Goal: Task Accomplishment & Management: Use online tool/utility

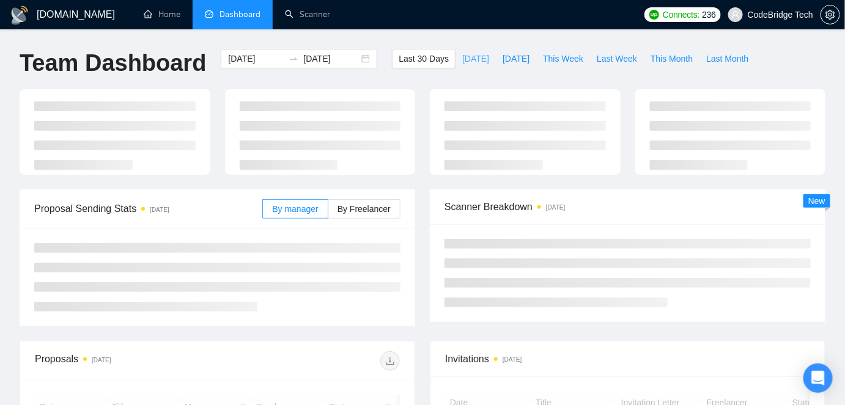
click at [462, 60] on span "[DATE]" at bounding box center [475, 58] width 27 height 13
type input "[DATE]"
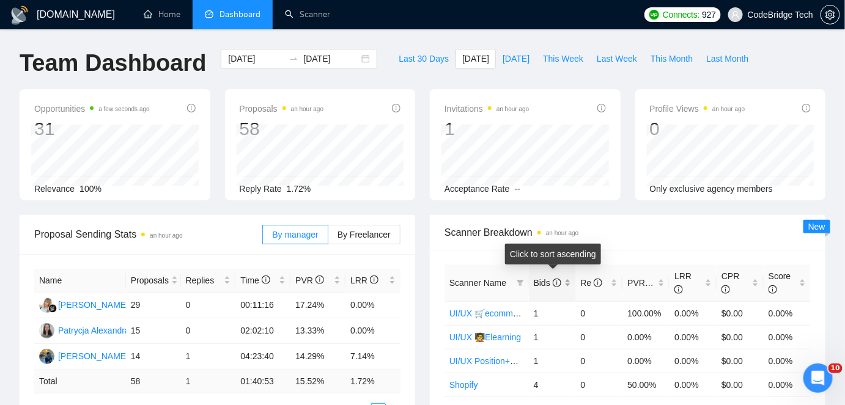
click at [548, 286] on span "Bids" at bounding box center [546, 283] width 27 height 10
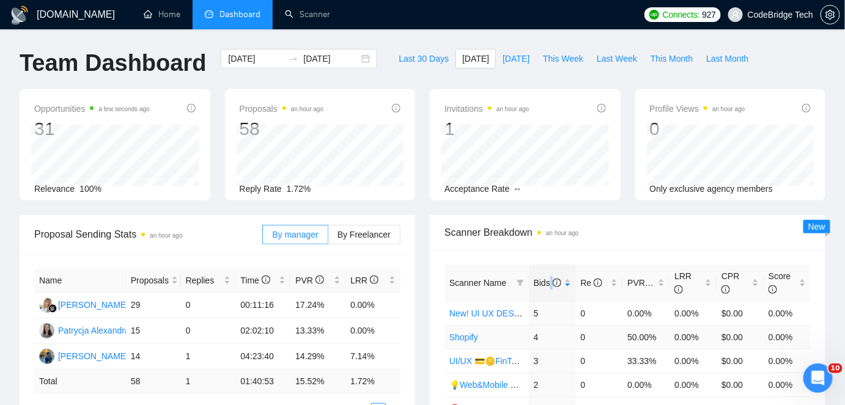
click at [474, 337] on link "Shopify" at bounding box center [463, 337] width 29 height 10
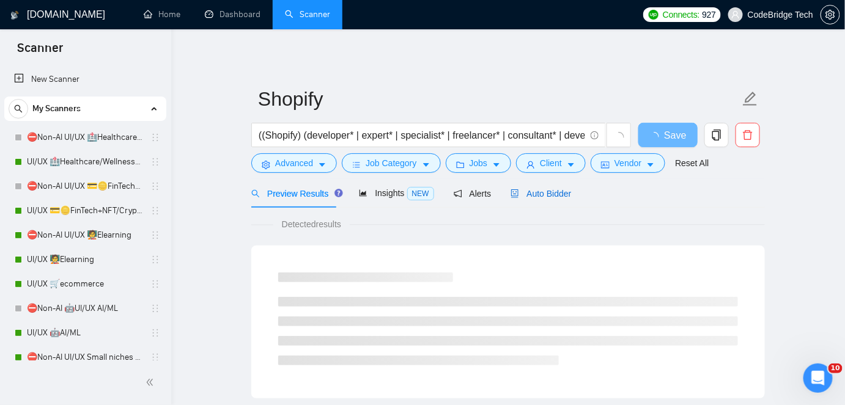
click at [540, 191] on span "Auto Bidder" at bounding box center [540, 194] width 60 height 10
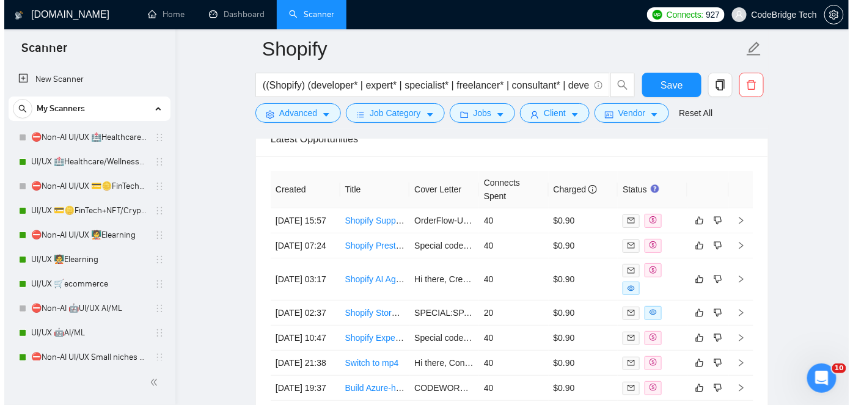
scroll to position [3079, 0]
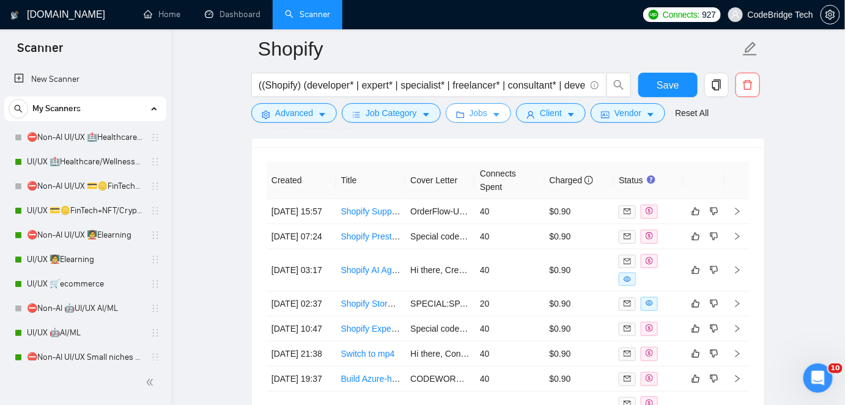
click at [492, 112] on icon "caret-down" at bounding box center [496, 115] width 9 height 9
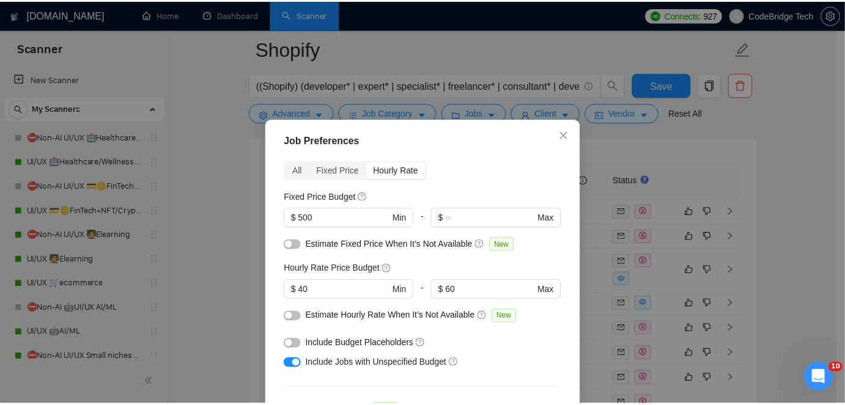
scroll to position [0, 0]
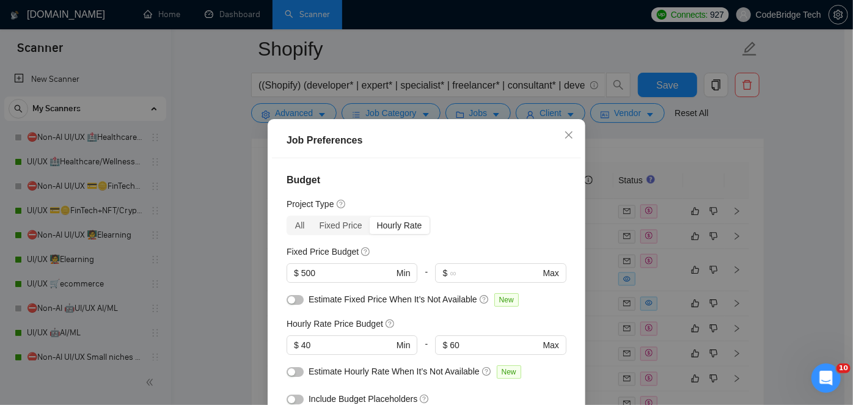
click at [800, 185] on div "Job Preferences Budget Project Type All Fixed Price Hourly Rate Fixed Price Bud…" at bounding box center [426, 202] width 853 height 405
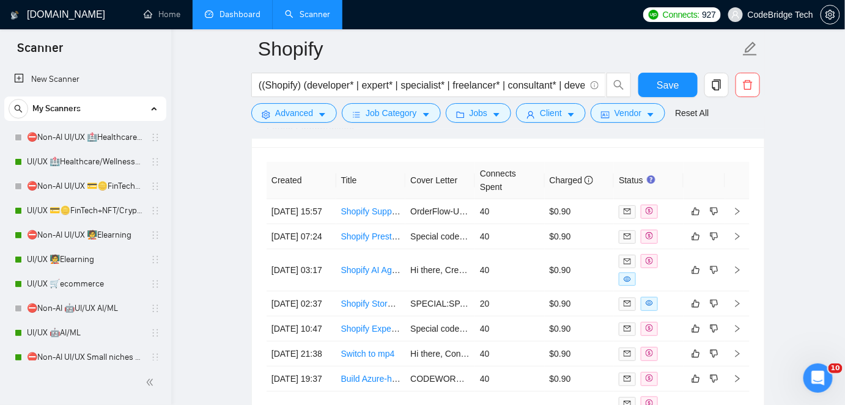
click at [233, 20] on link "Dashboard" at bounding box center [233, 14] width 56 height 10
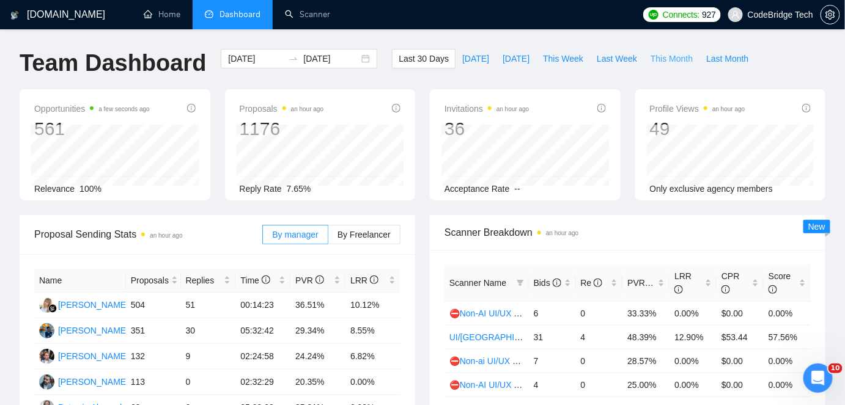
click at [656, 64] on span "This Month" at bounding box center [671, 58] width 42 height 13
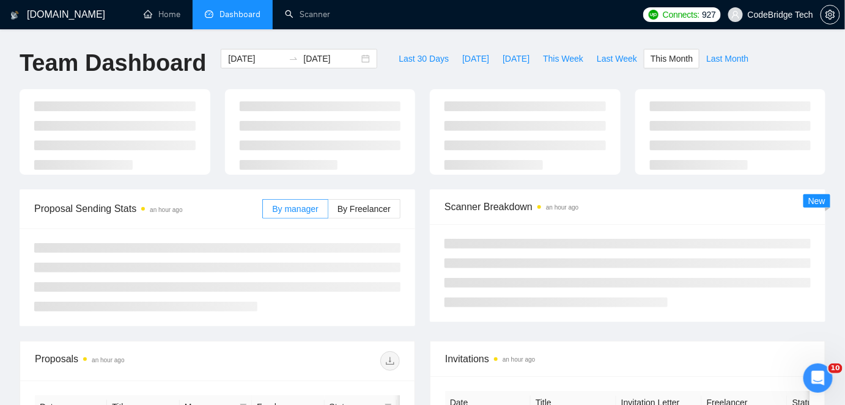
type input "[DATE]"
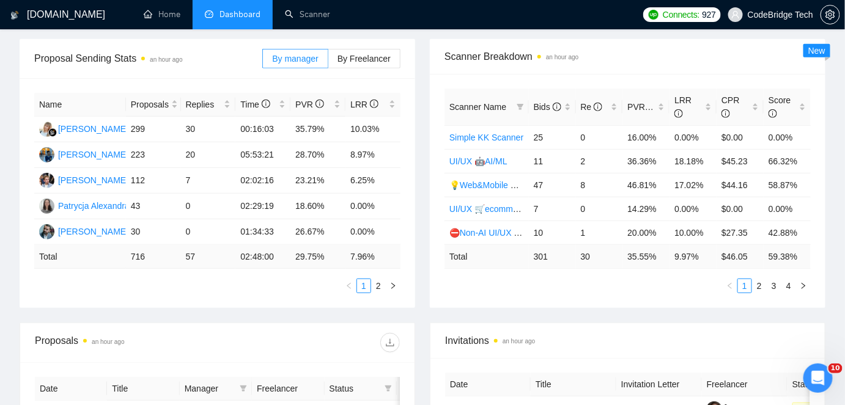
scroll to position [177, 0]
click at [373, 282] on link "2" at bounding box center [378, 284] width 13 height 13
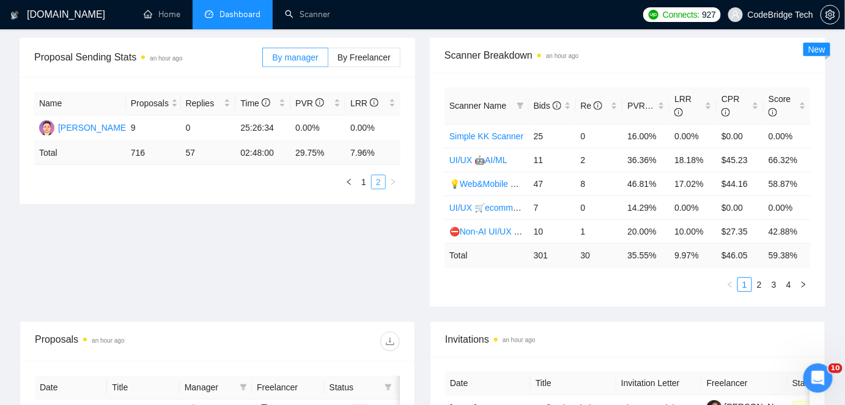
click at [372, 181] on link "2" at bounding box center [378, 181] width 13 height 13
click at [360, 183] on link "1" at bounding box center [363, 181] width 13 height 13
